Goal: Check status: Check status

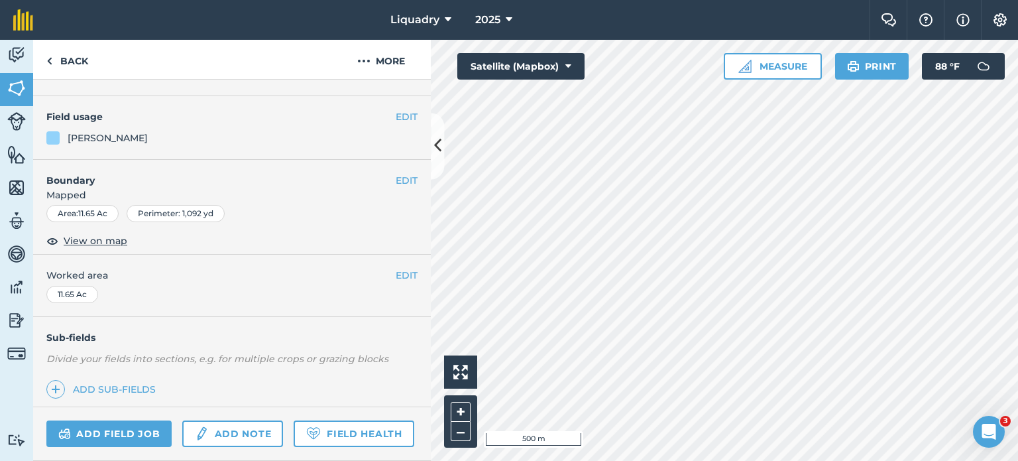
scroll to position [209, 0]
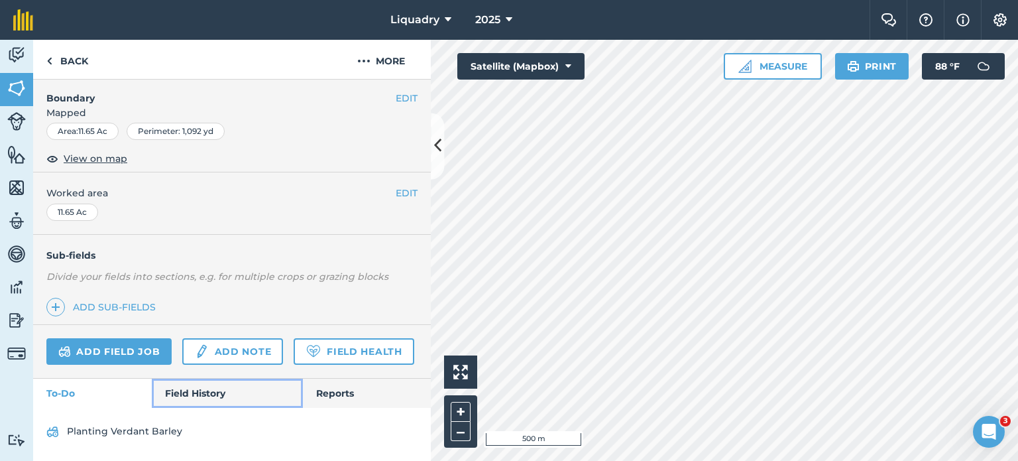
click at [190, 404] on link "Field History" at bounding box center [227, 393] width 150 height 29
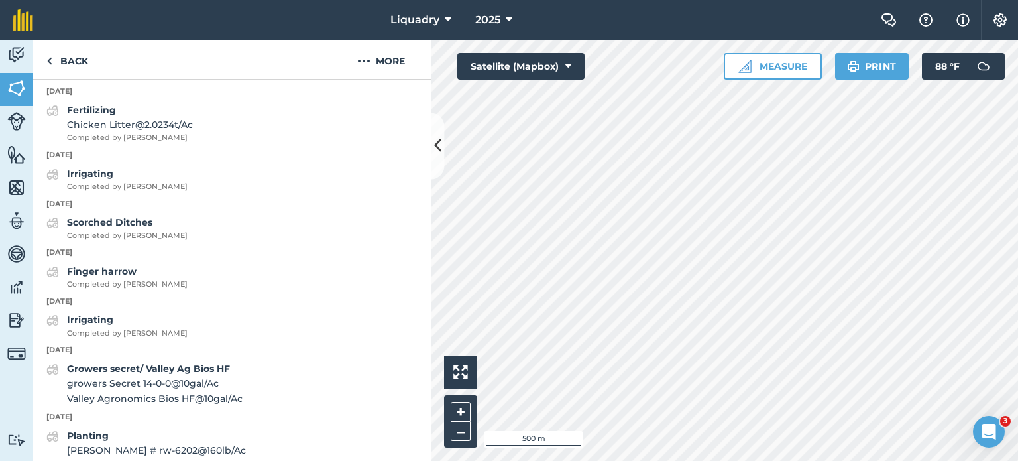
scroll to position [1621, 0]
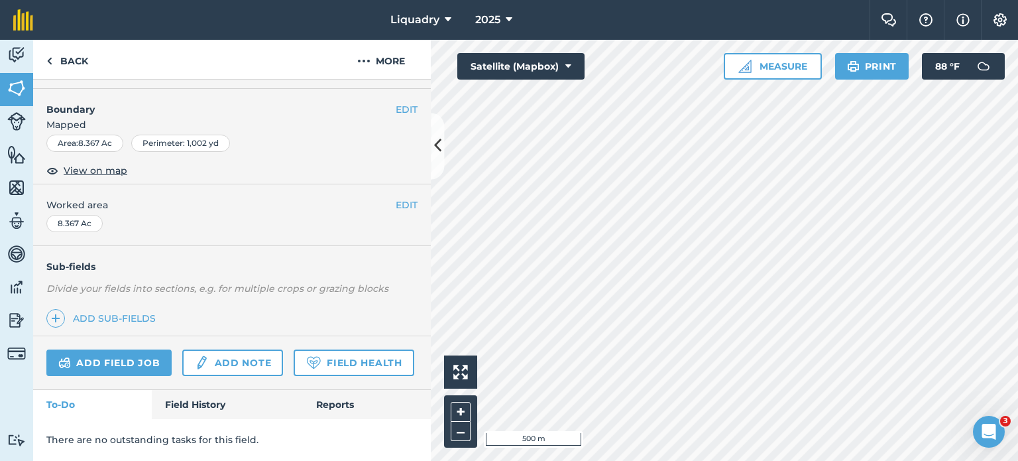
scroll to position [196, 0]
click at [203, 405] on link "Field History" at bounding box center [227, 404] width 150 height 29
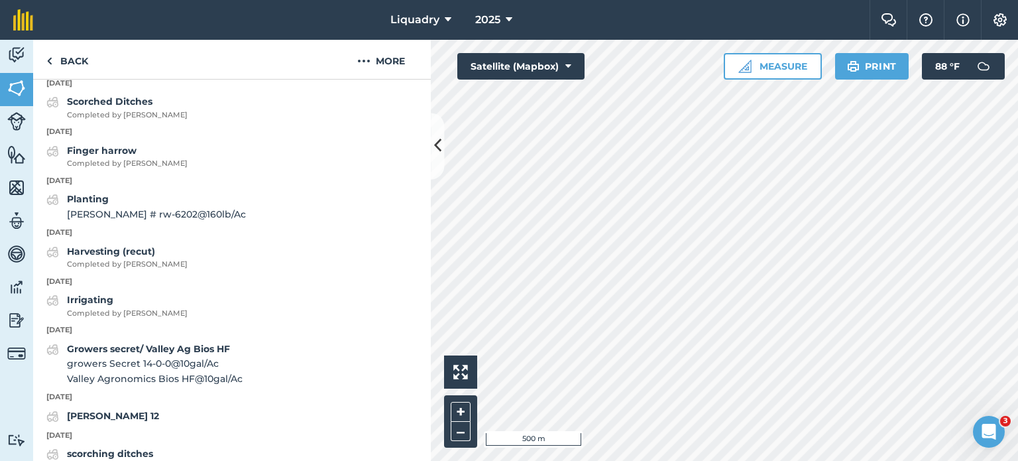
scroll to position [1790, 0]
